Goal: Browse casually: Explore the website without a specific task or goal

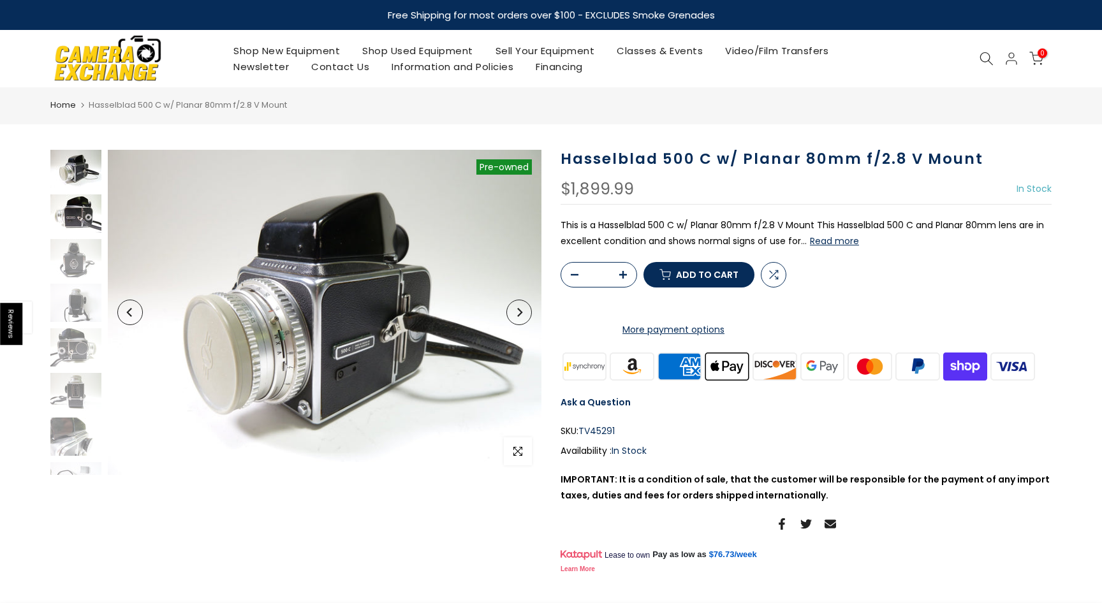
click at [74, 224] on img at bounding box center [75, 213] width 51 height 38
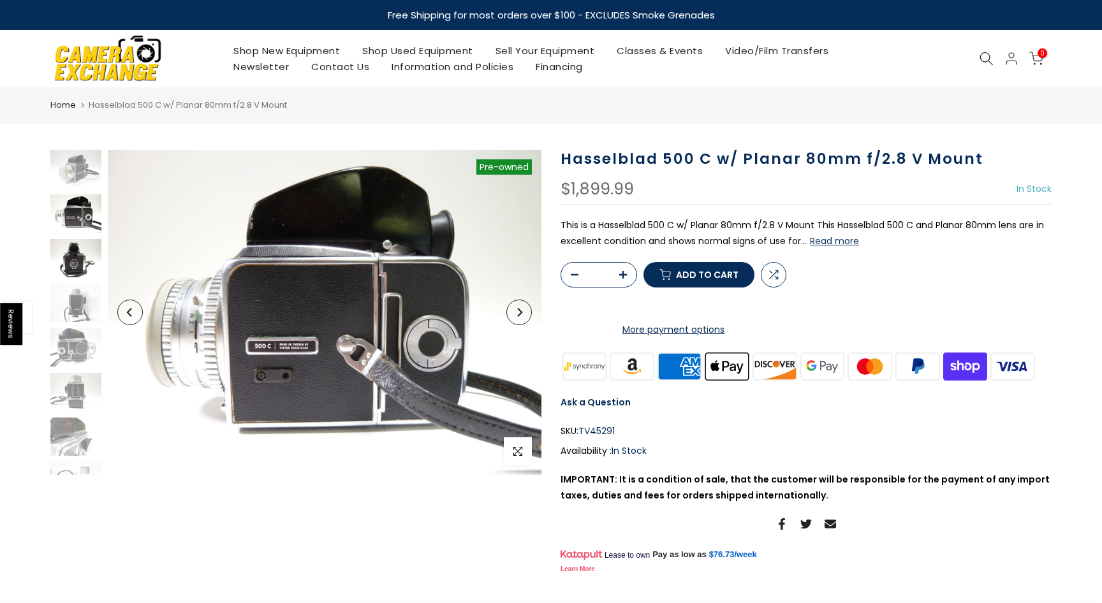
click at [71, 265] on img at bounding box center [75, 258] width 51 height 38
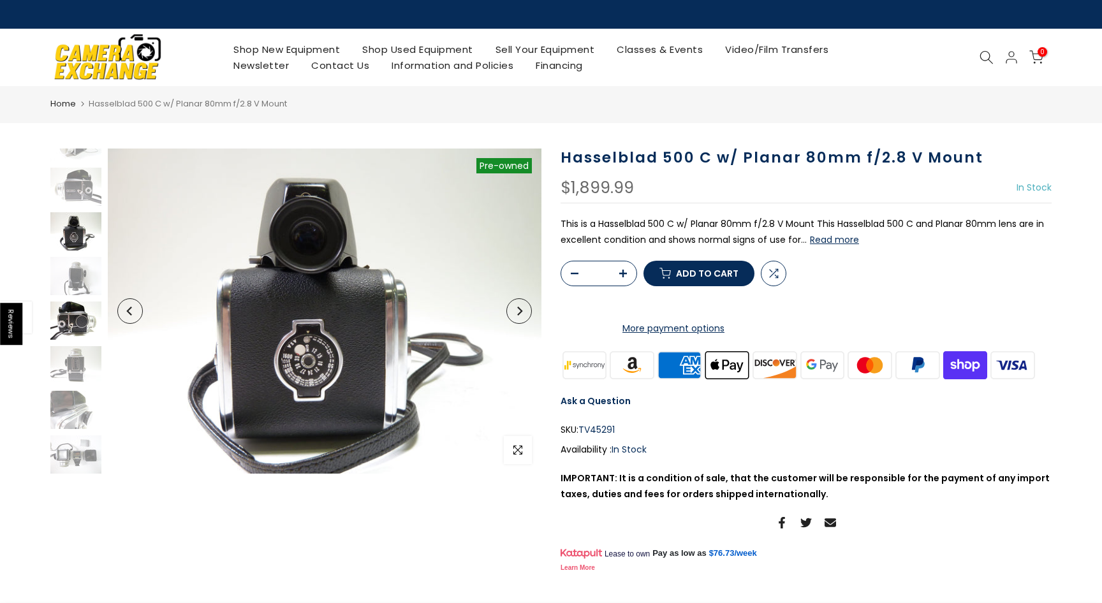
click at [70, 306] on img at bounding box center [75, 321] width 51 height 38
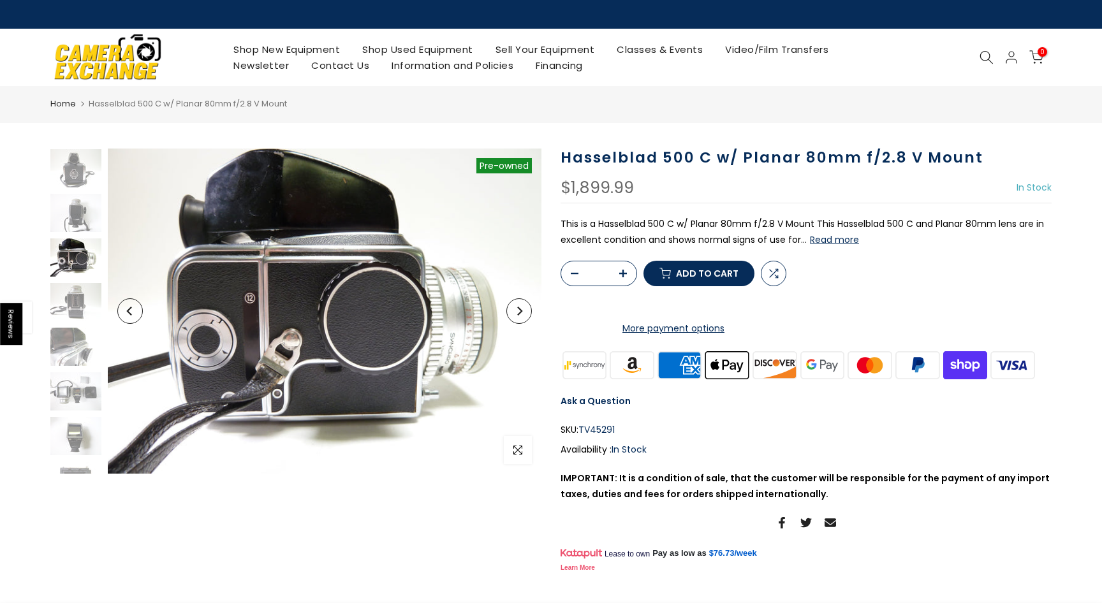
scroll to position [115, 0]
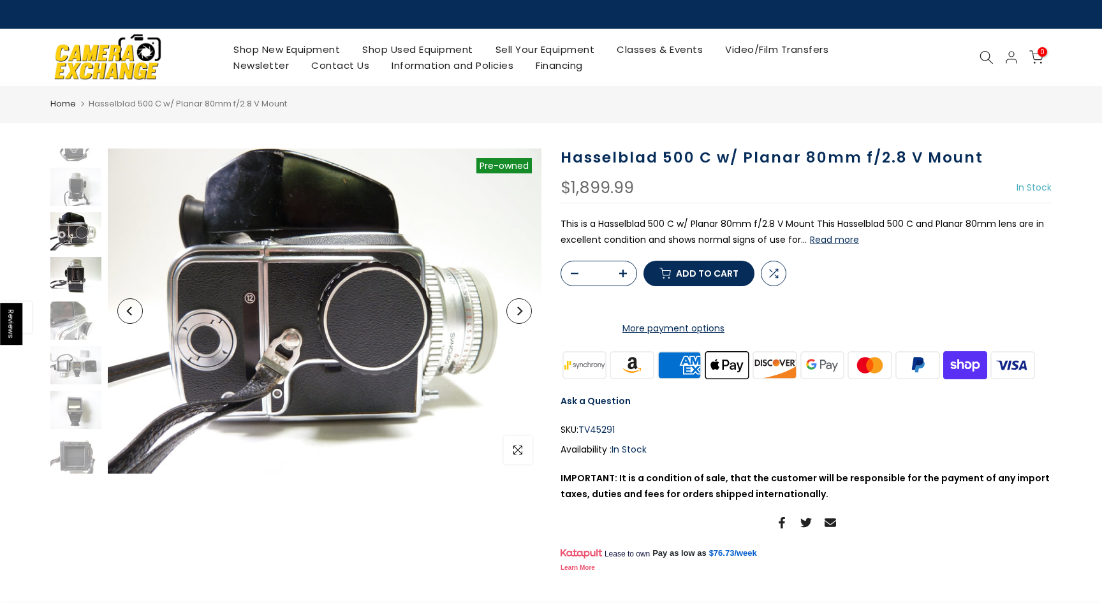
click at [70, 265] on img at bounding box center [75, 276] width 51 height 38
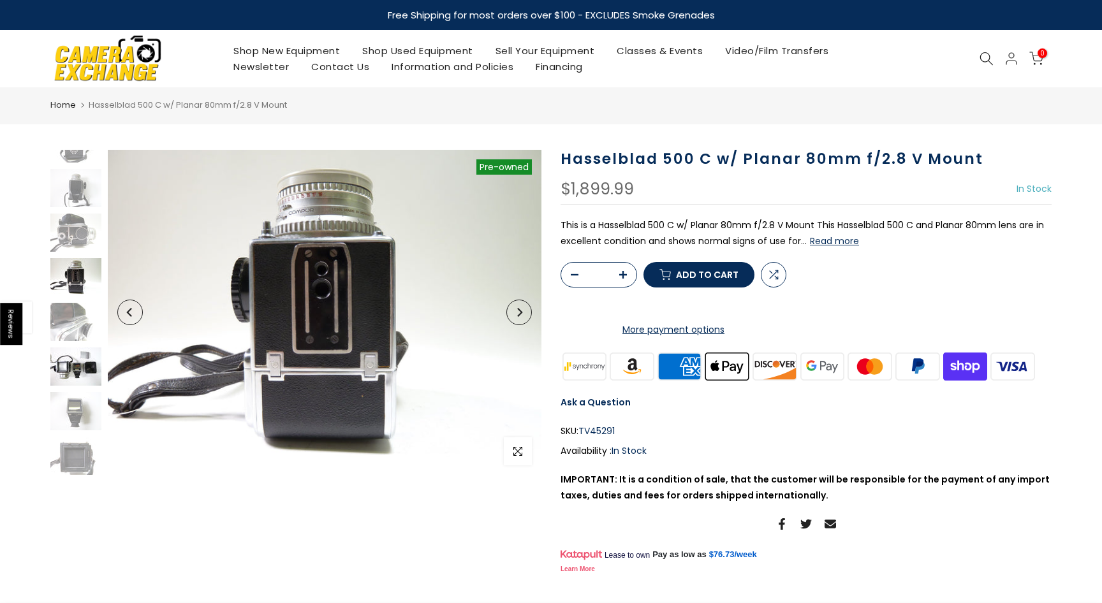
click at [56, 376] on img at bounding box center [75, 367] width 51 height 38
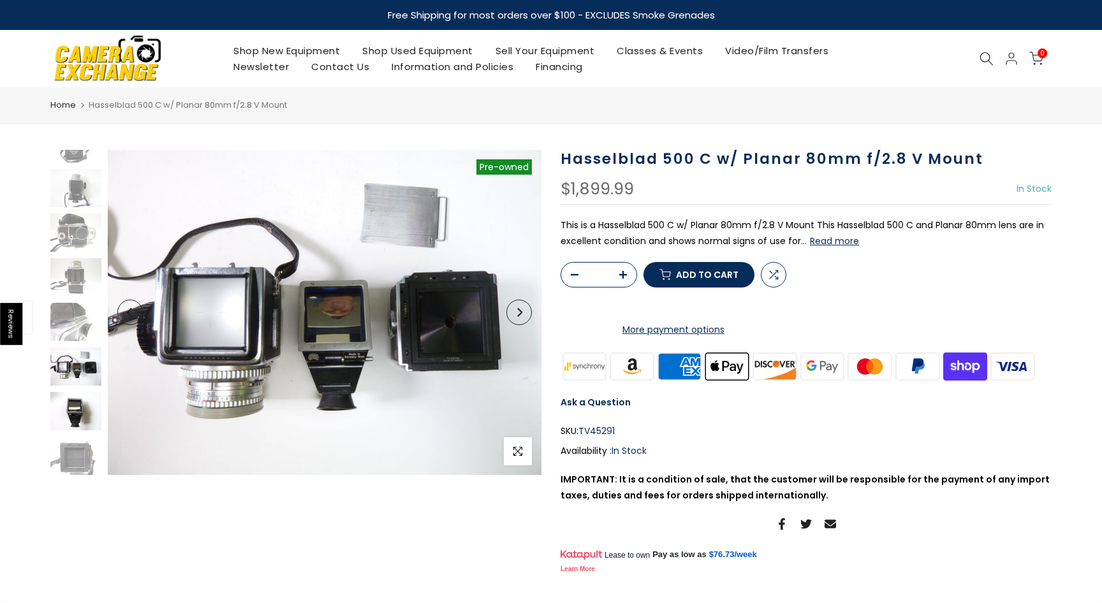
click at [62, 427] on img at bounding box center [75, 411] width 51 height 38
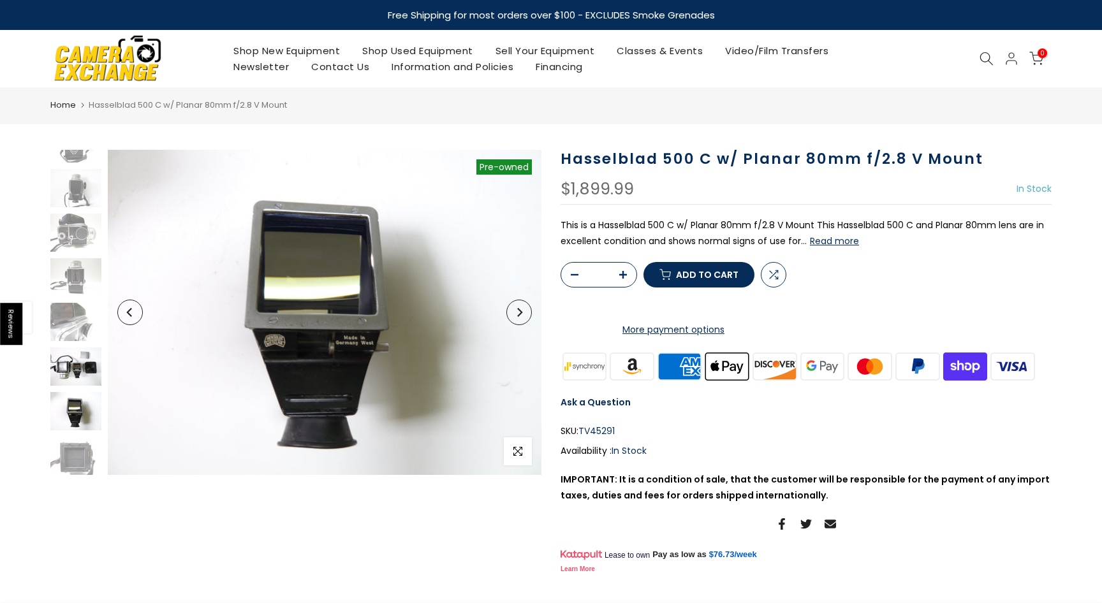
click at [71, 372] on img at bounding box center [75, 367] width 51 height 38
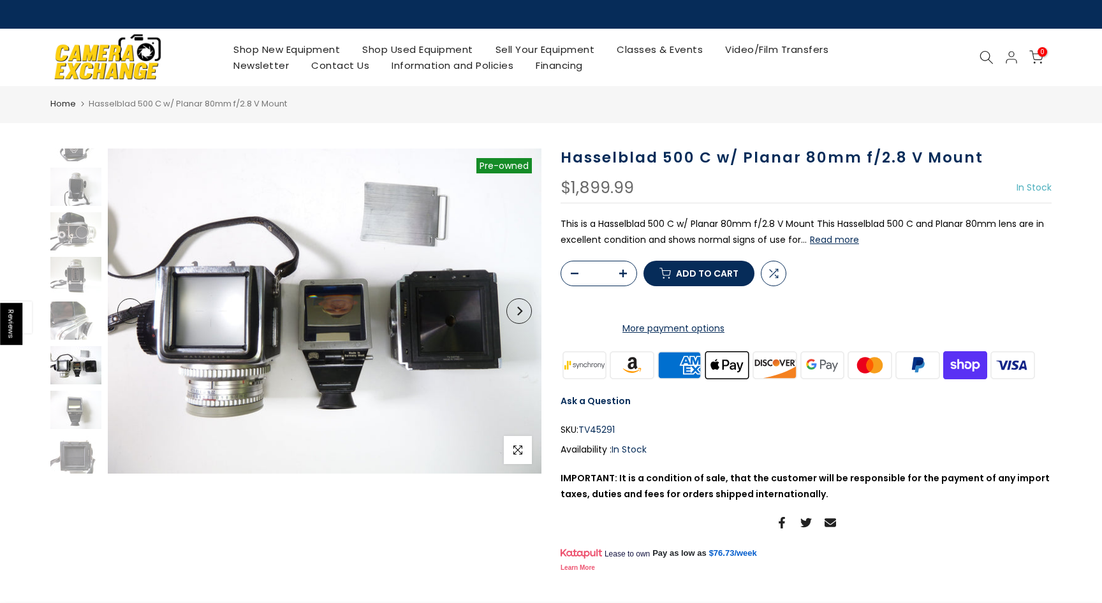
click at [92, 55] on img at bounding box center [108, 56] width 108 height 55
